Goal: Information Seeking & Learning: Learn about a topic

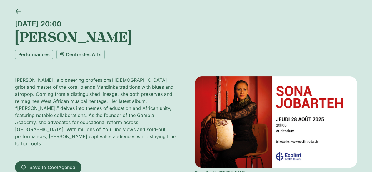
scroll to position [59, 0]
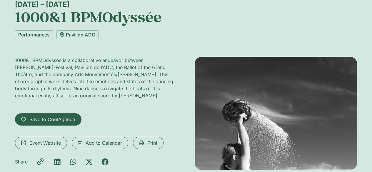
scroll to position [59, 0]
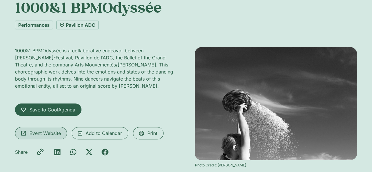
click at [45, 130] on span "Event Website" at bounding box center [44, 133] width 31 height 7
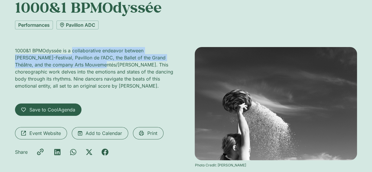
drag, startPoint x: 73, startPoint y: 50, endPoint x: 79, endPoint y: 67, distance: 18.5
click at [79, 67] on p "1000&1 BPMOdyssée is a collaborative endeavor between [PERSON_NAME]-Festival, P…" at bounding box center [96, 68] width 162 height 42
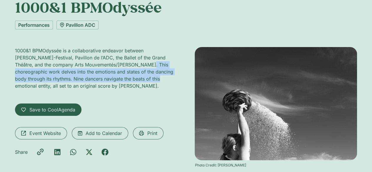
drag, startPoint x: 127, startPoint y: 64, endPoint x: 126, endPoint y: 76, distance: 11.8
click at [126, 76] on p "1000&1 BPMOdyssée is a collaborative endeavor between [PERSON_NAME]-Festival, P…" at bounding box center [96, 68] width 162 height 42
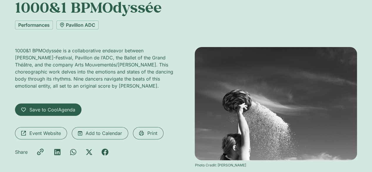
click at [56, 89] on p "1000&1 BPMOdyssée is a collaborative endeavor between [PERSON_NAME]-Festival, P…" at bounding box center [96, 68] width 162 height 42
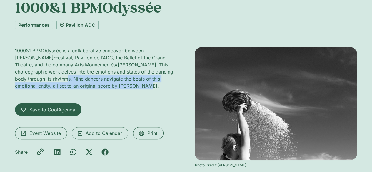
drag, startPoint x: 35, startPoint y: 79, endPoint x: 175, endPoint y: 91, distance: 141.2
click at [175, 91] on div "1000&1 BPMOdyssée is a collaborative endeavor between [PERSON_NAME]-Festival, P…" at bounding box center [96, 70] width 162 height 47
